Goal: Task Accomplishment & Management: Use online tool/utility

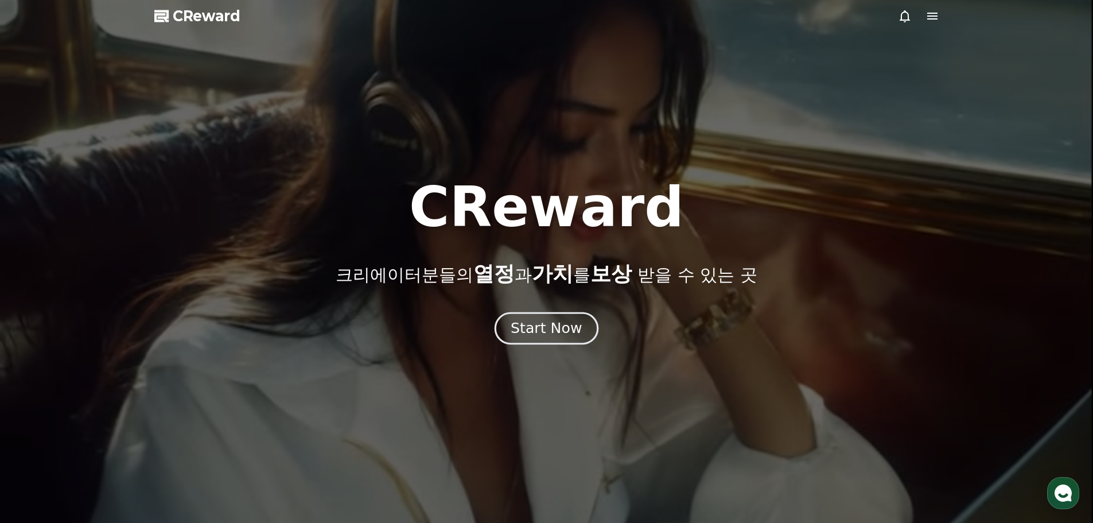
drag, startPoint x: 532, startPoint y: 332, endPoint x: 531, endPoint y: 325, distance: 7.0
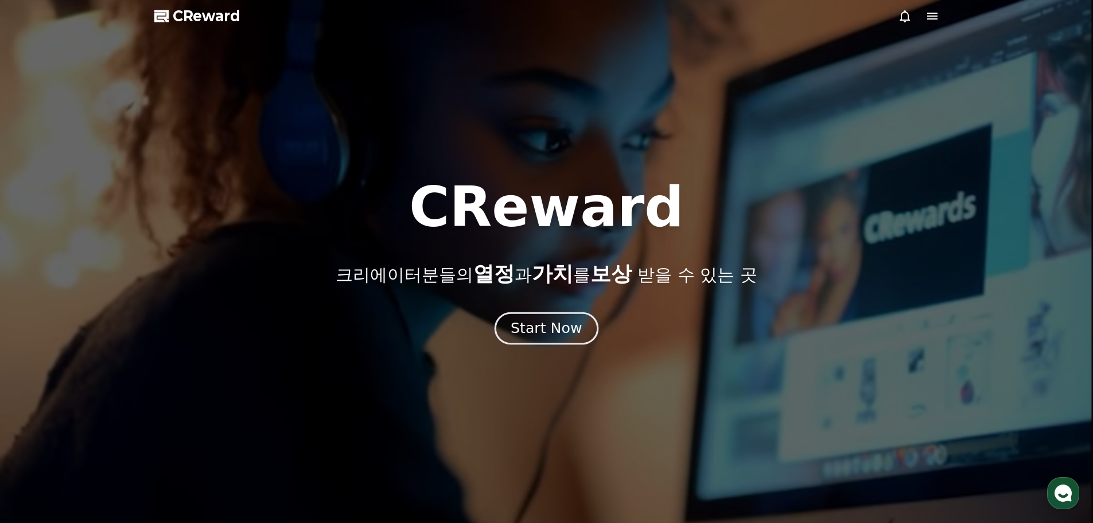
click at [533, 330] on div "Start Now" at bounding box center [546, 328] width 71 height 20
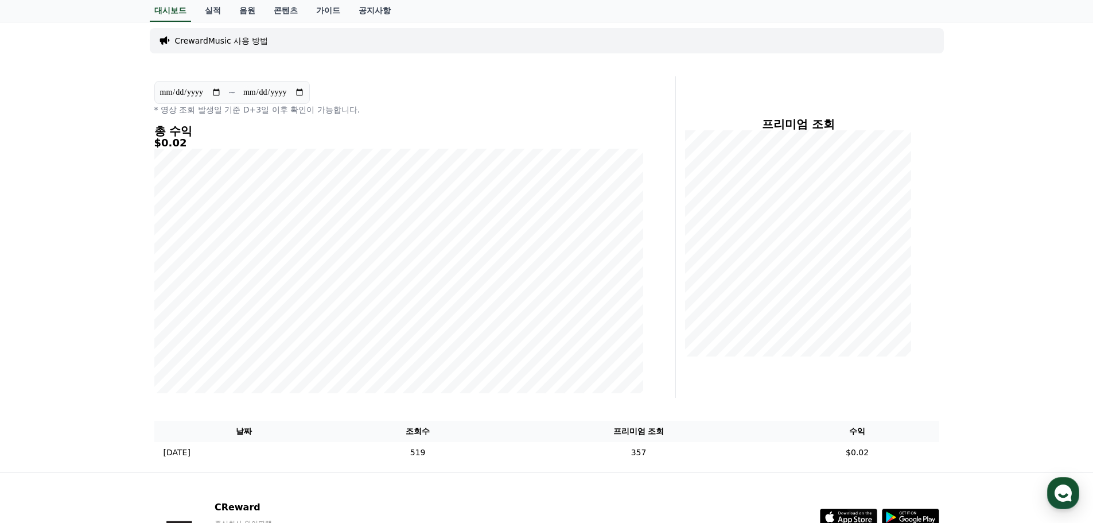
scroll to position [153, 0]
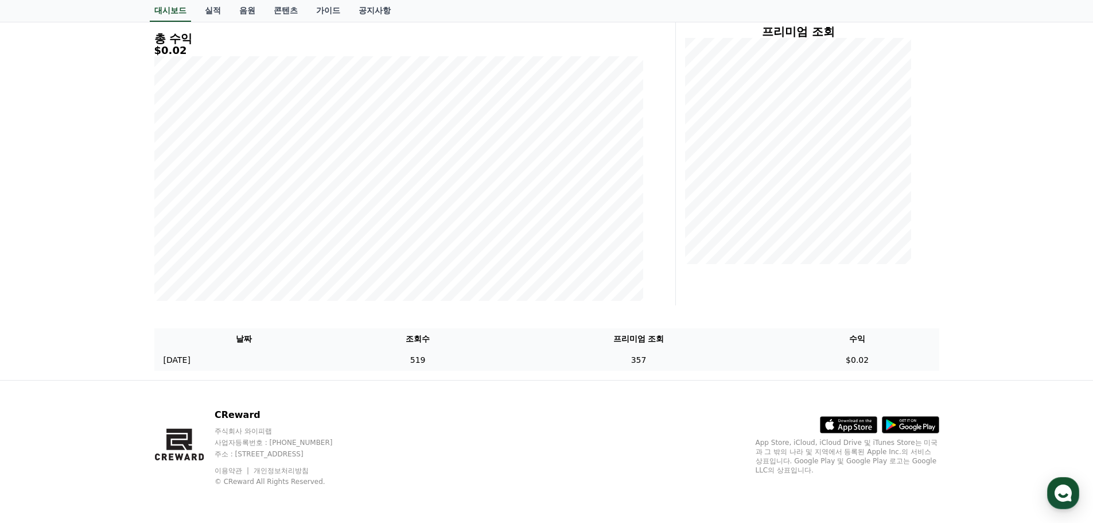
click at [457, 361] on td "519" at bounding box center [418, 359] width 168 height 21
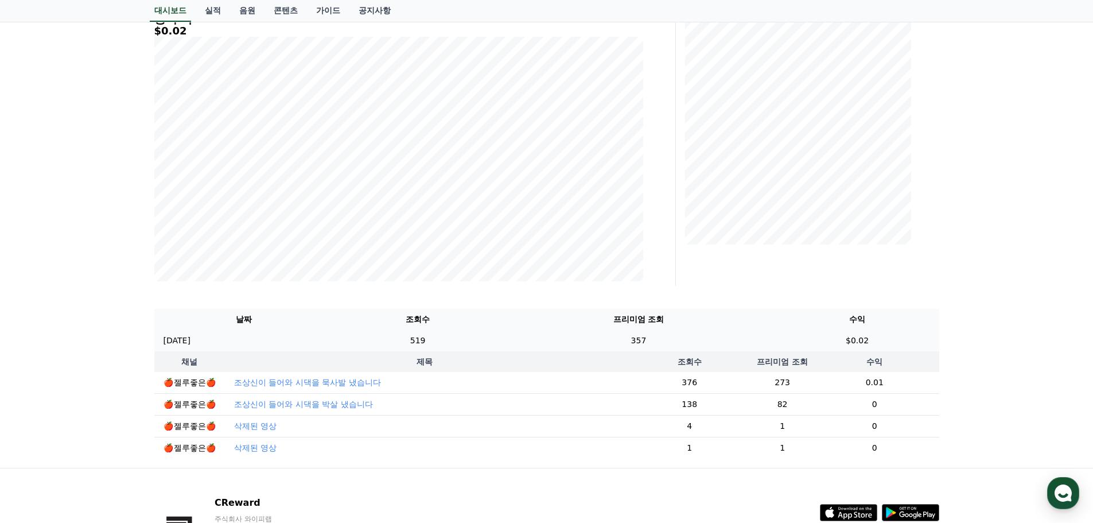
scroll to position [0, 0]
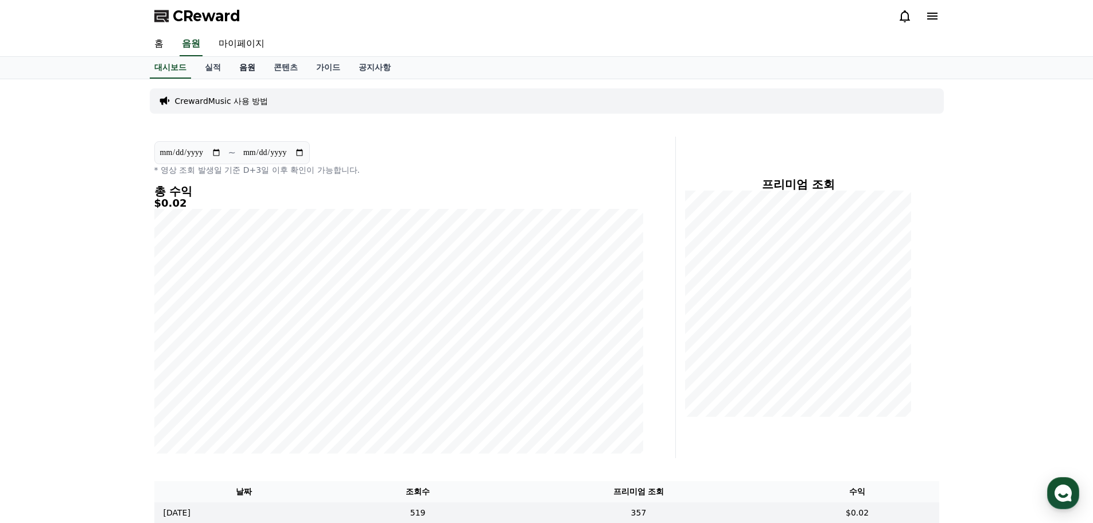
click at [251, 67] on link "음원" at bounding box center [247, 68] width 34 height 22
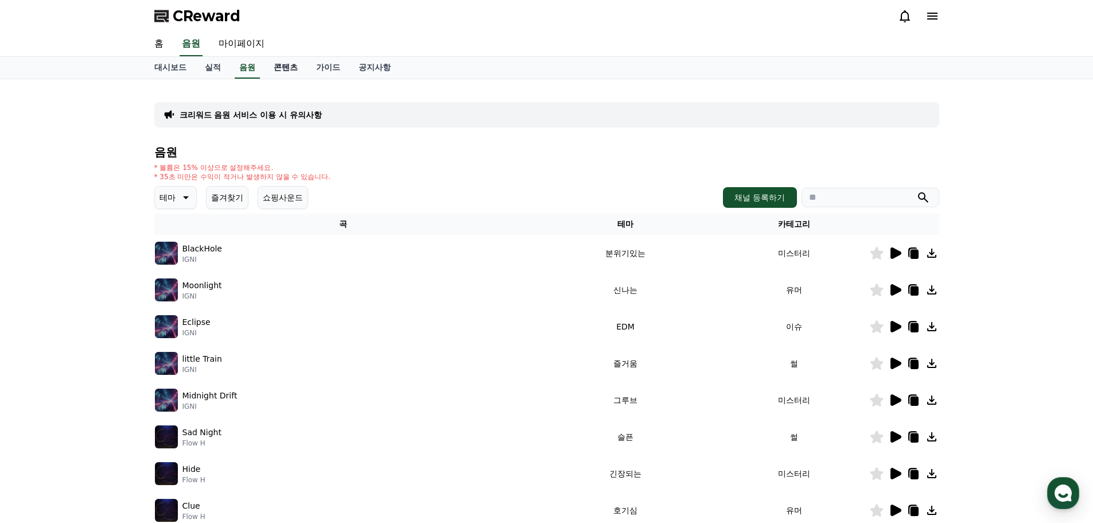
click at [296, 66] on link "콘텐츠" at bounding box center [285, 68] width 42 height 22
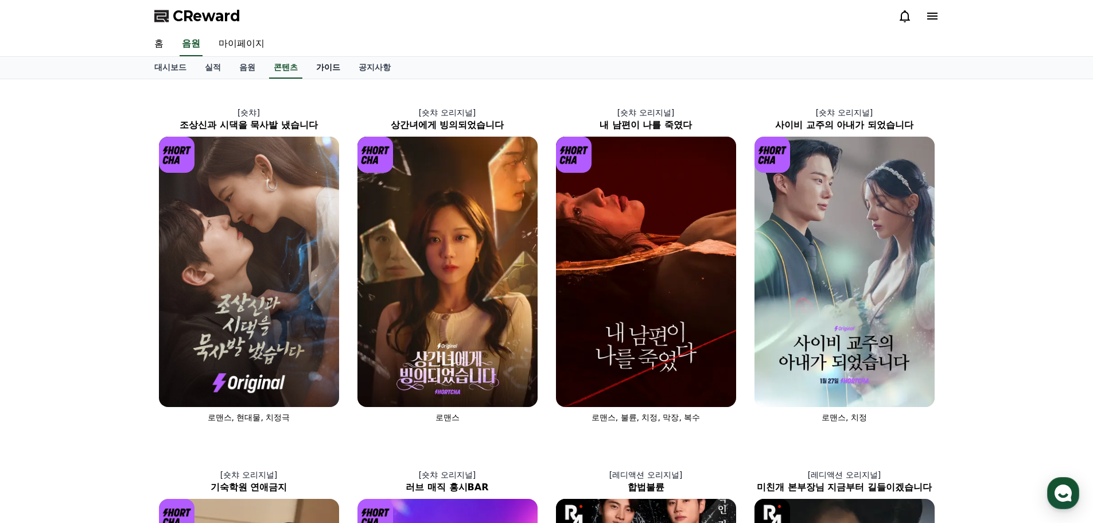
click at [334, 67] on link "가이드" at bounding box center [328, 68] width 42 height 22
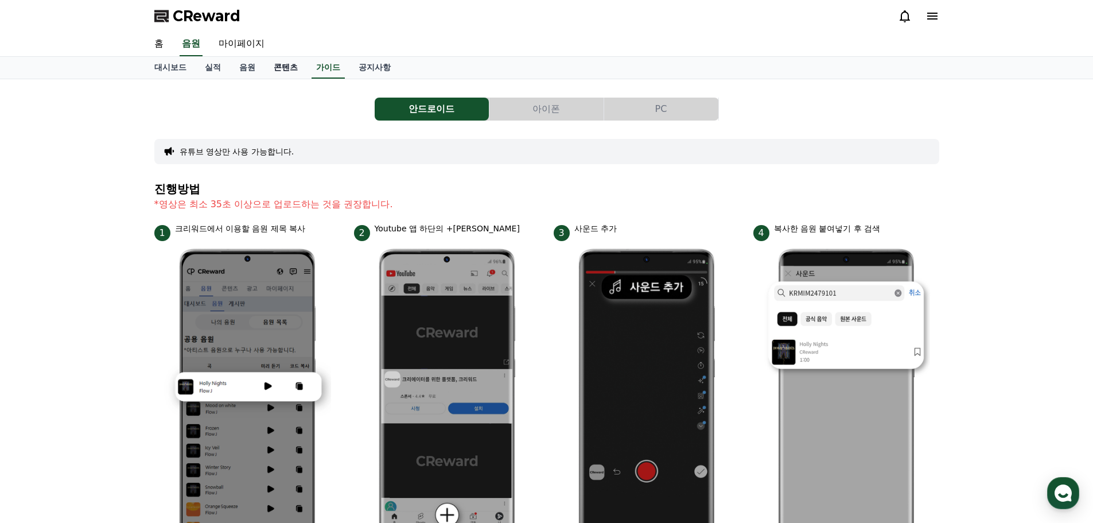
click at [287, 68] on link "콘텐츠" at bounding box center [285, 68] width 42 height 22
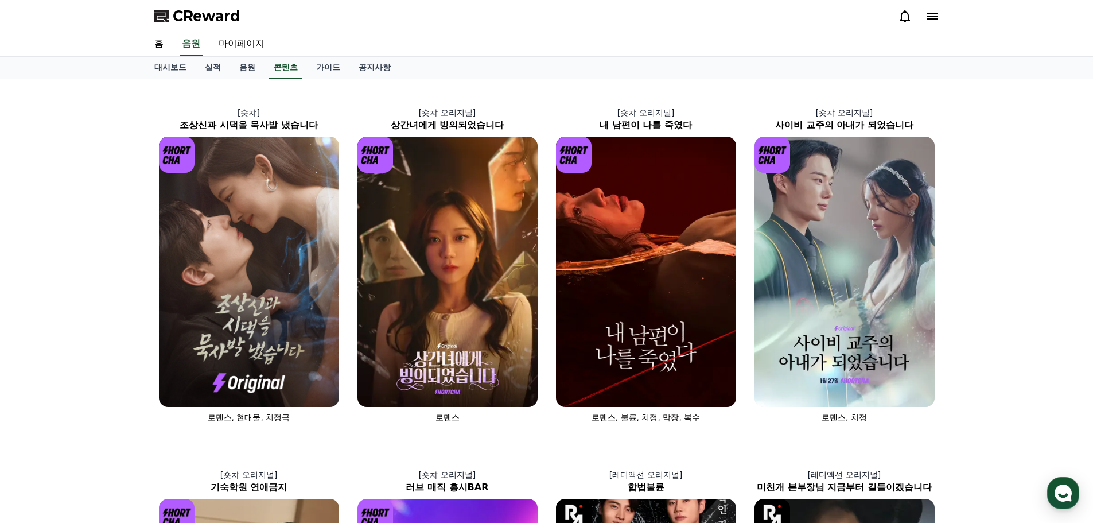
click at [451, 244] on img at bounding box center [447, 272] width 180 height 270
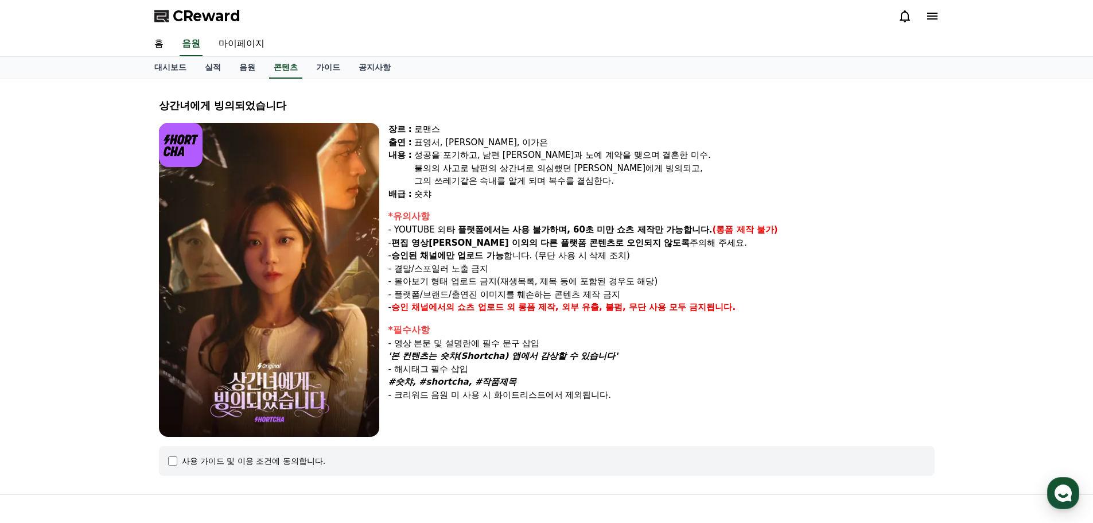
scroll to position [114, 0]
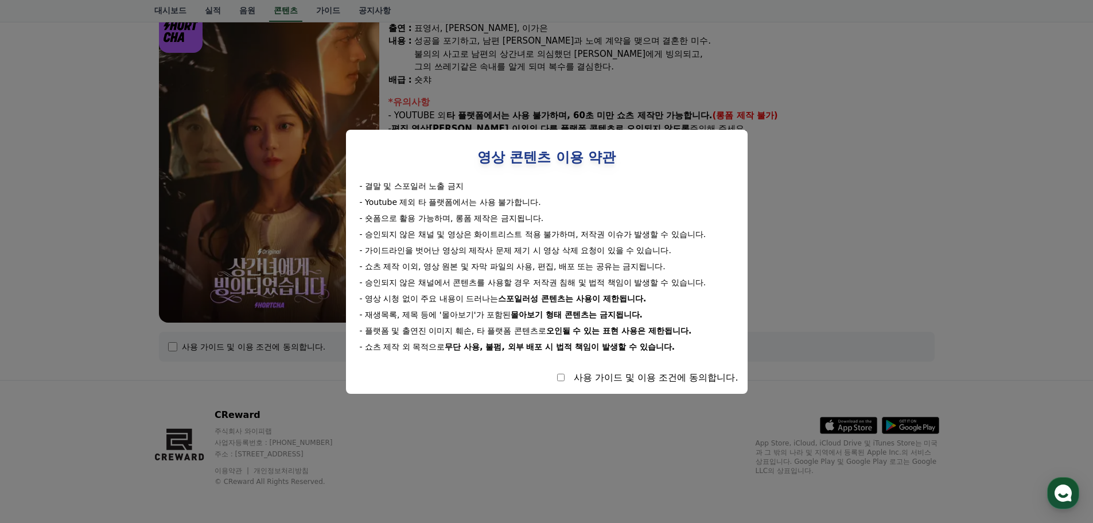
select select
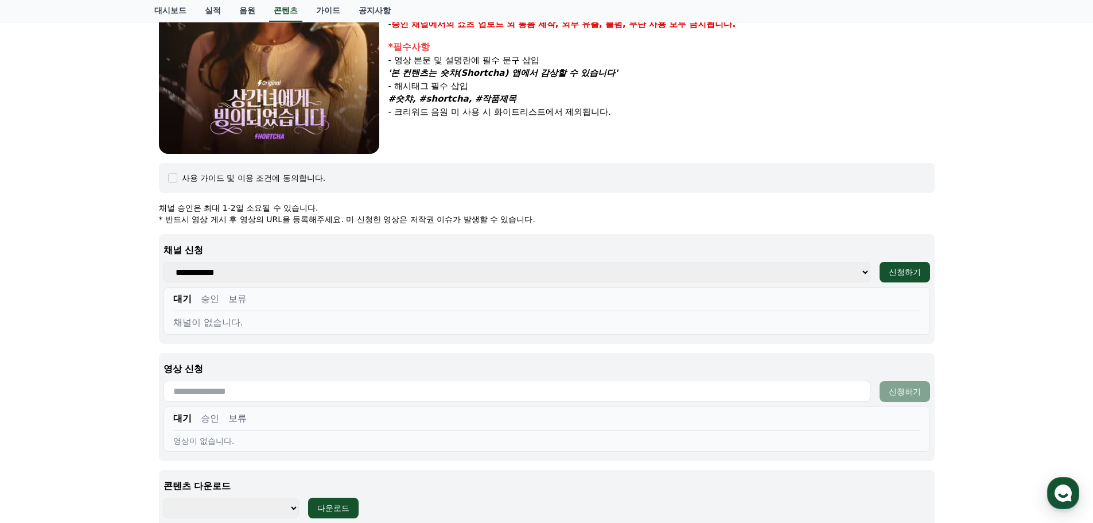
scroll to position [286, 0]
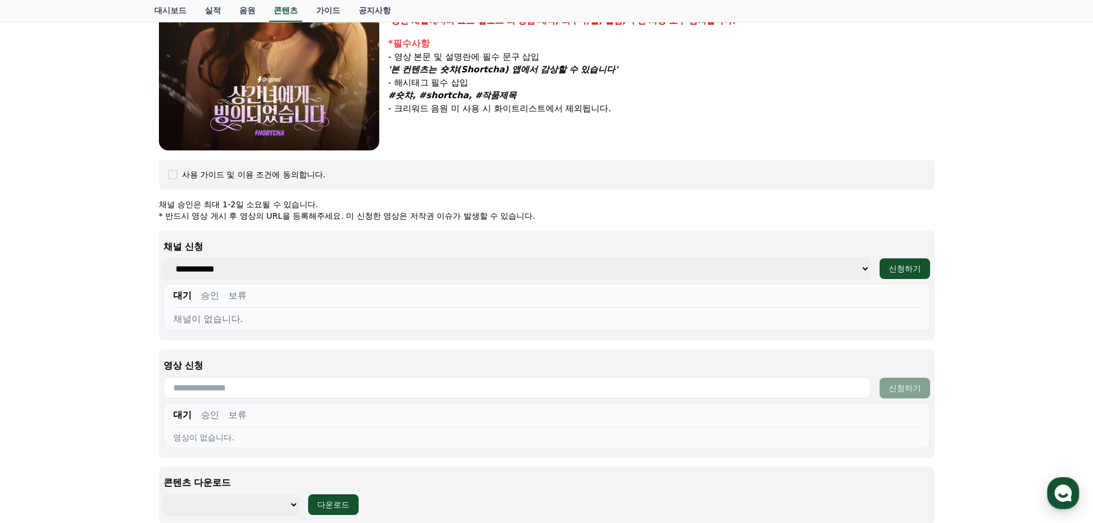
click at [208, 295] on button "승인" at bounding box center [210, 296] width 18 height 14
click at [320, 273] on select "**********" at bounding box center [517, 268] width 707 height 21
select select "**********"
click at [164, 258] on select "**********" at bounding box center [517, 268] width 707 height 21
click at [215, 294] on button "승인" at bounding box center [210, 296] width 18 height 14
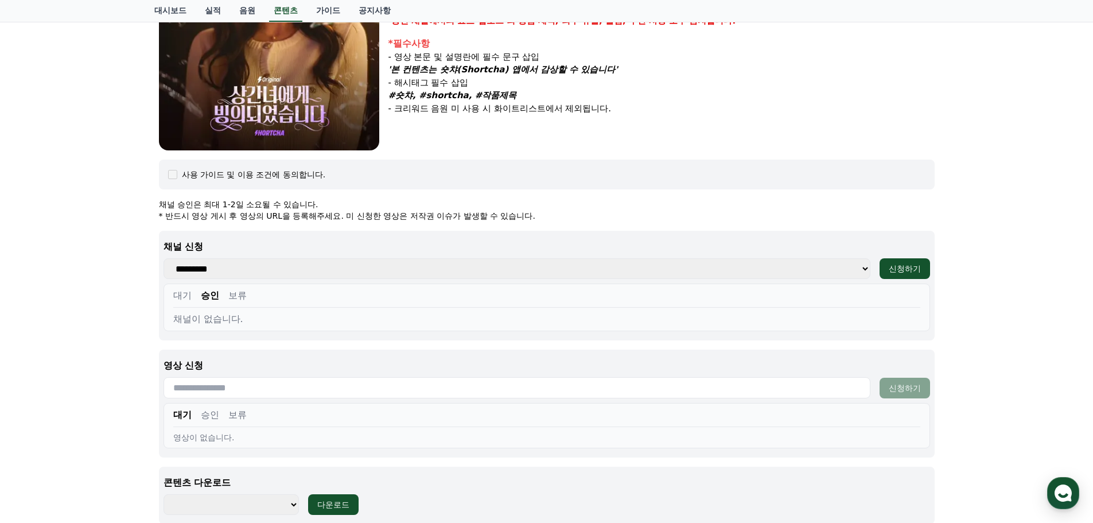
click at [244, 294] on button "보류" at bounding box center [237, 296] width 18 height 14
click at [216, 298] on button "승인" at bounding box center [210, 296] width 18 height 14
click at [194, 380] on input "text" at bounding box center [517, 387] width 707 height 21
click at [210, 414] on button "승인" at bounding box center [210, 415] width 18 height 14
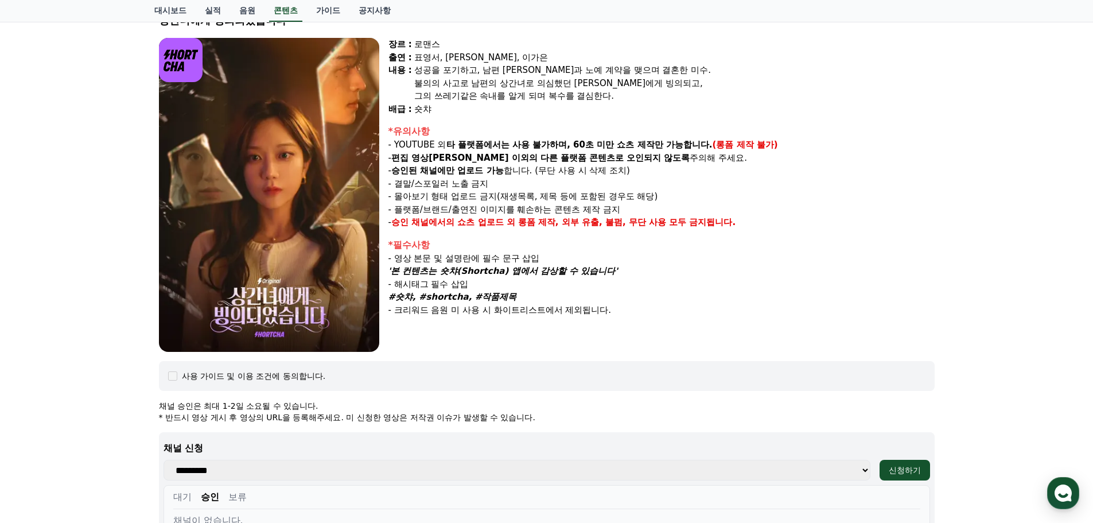
scroll to position [0, 0]
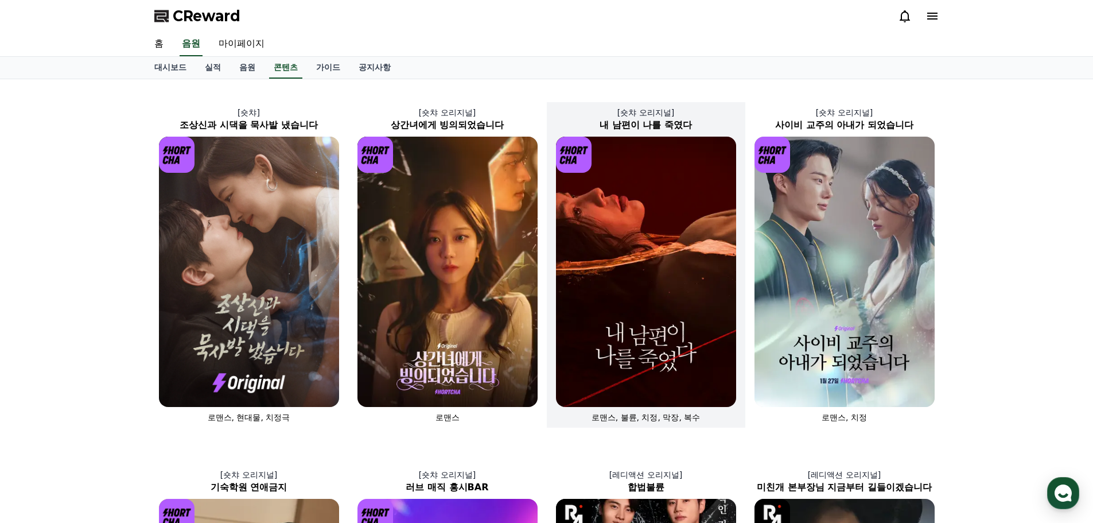
click at [638, 196] on img at bounding box center [646, 272] width 180 height 270
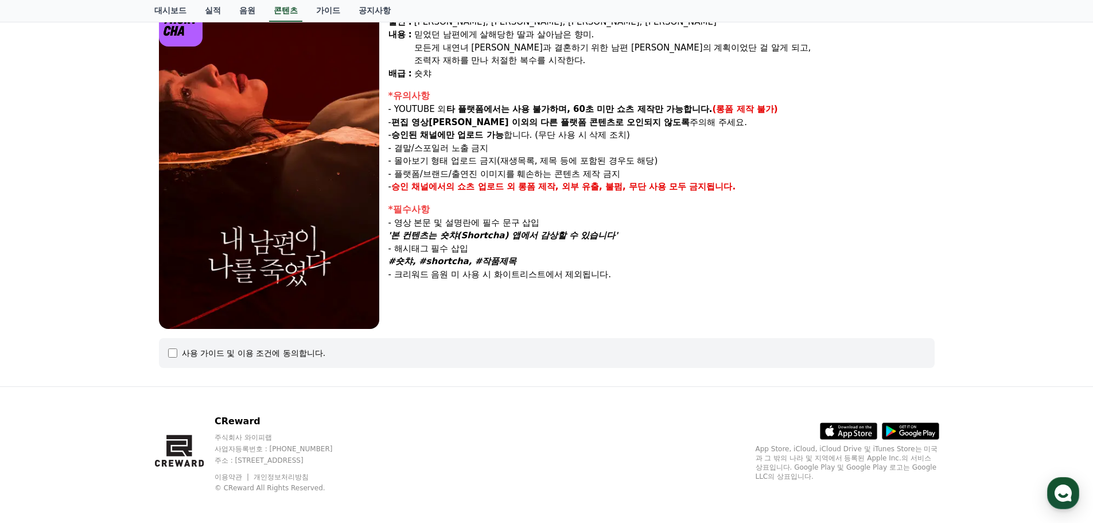
scroll to position [127, 0]
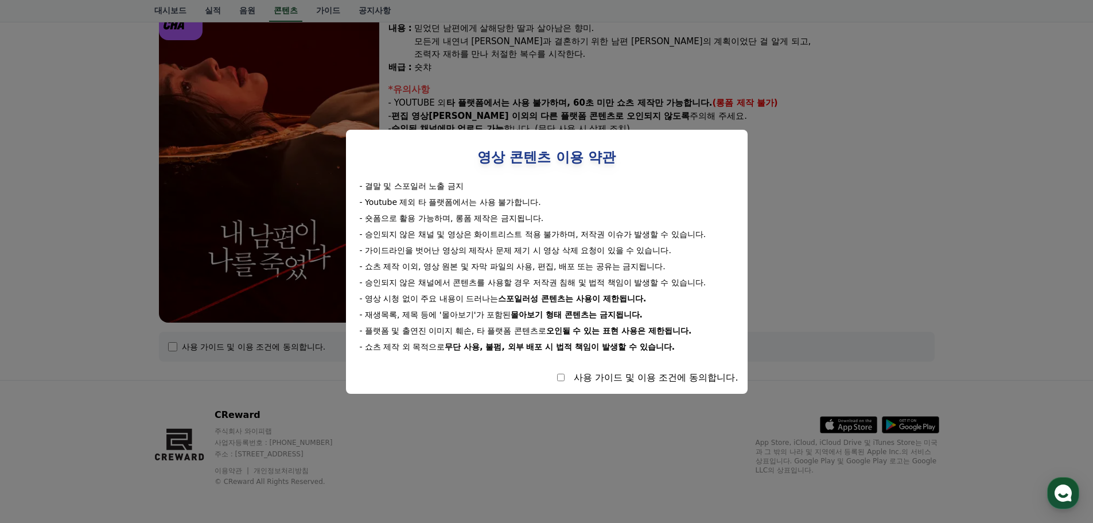
select select
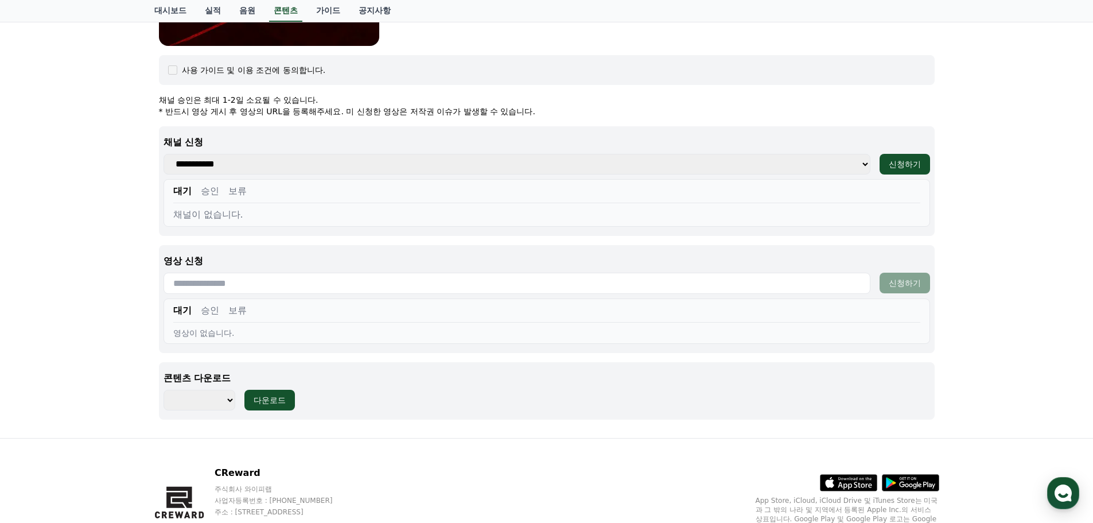
scroll to position [414, 0]
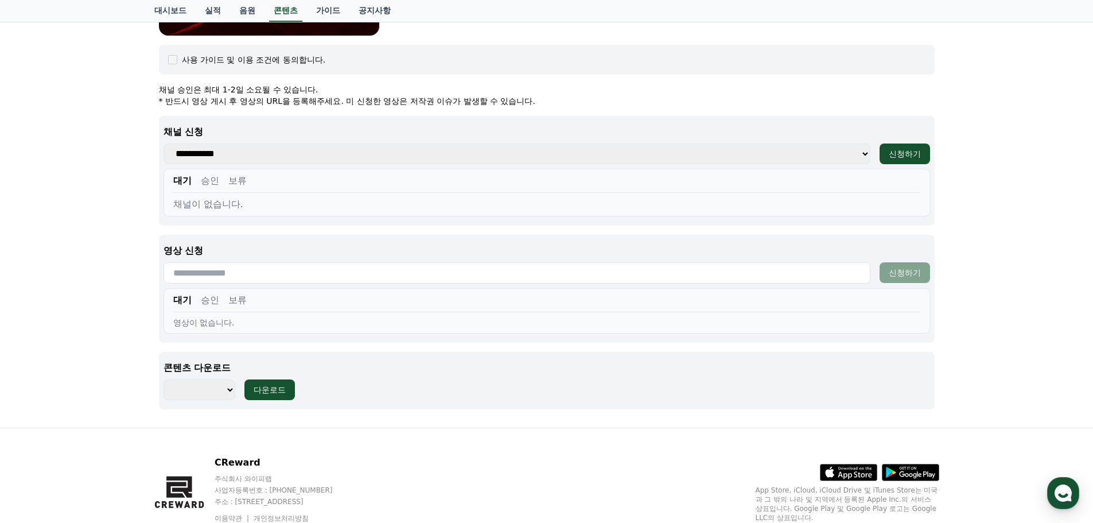
click at [209, 180] on button "승인" at bounding box center [210, 181] width 18 height 14
click at [213, 157] on select "**********" at bounding box center [517, 153] width 707 height 21
select select "**********"
click at [164, 143] on select "**********" at bounding box center [517, 153] width 707 height 21
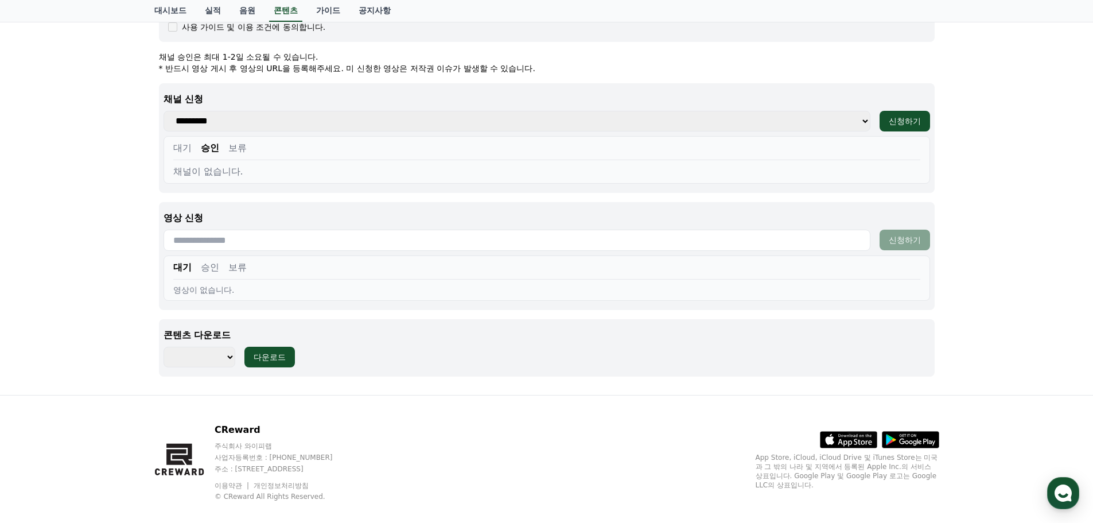
scroll to position [461, 0]
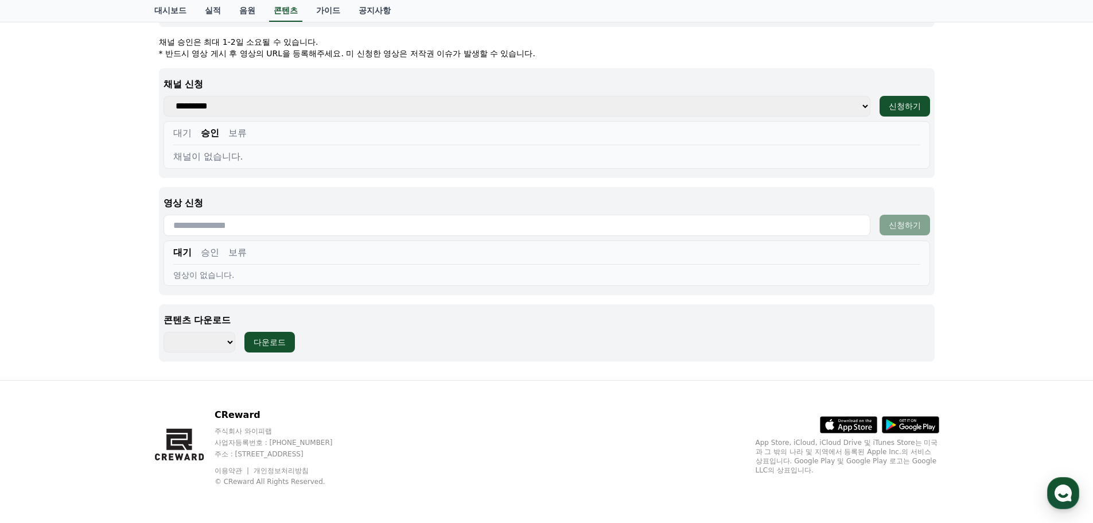
click at [306, 227] on input "text" at bounding box center [517, 225] width 707 height 21
click at [212, 228] on input "text" at bounding box center [517, 225] width 707 height 21
click at [213, 252] on button "승인" at bounding box center [210, 253] width 18 height 14
click at [286, 227] on input "text" at bounding box center [517, 225] width 707 height 21
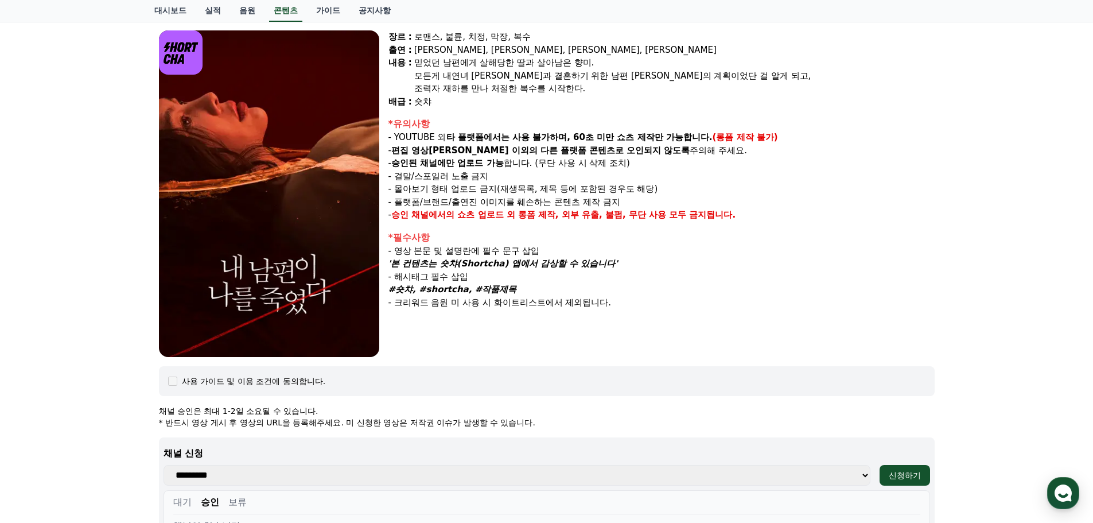
scroll to position [0, 0]
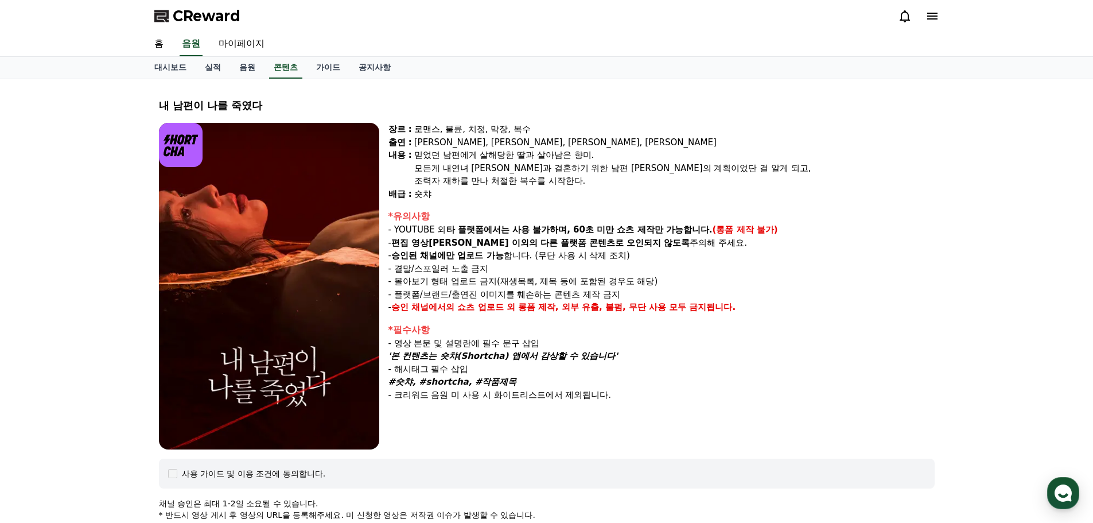
drag, startPoint x: 716, startPoint y: 231, endPoint x: 769, endPoint y: 232, distance: 52.8
click at [769, 232] on strong "(롱폼 제작 불가)" at bounding box center [745, 229] width 65 height 10
